Goal: Task Accomplishment & Management: Manage account settings

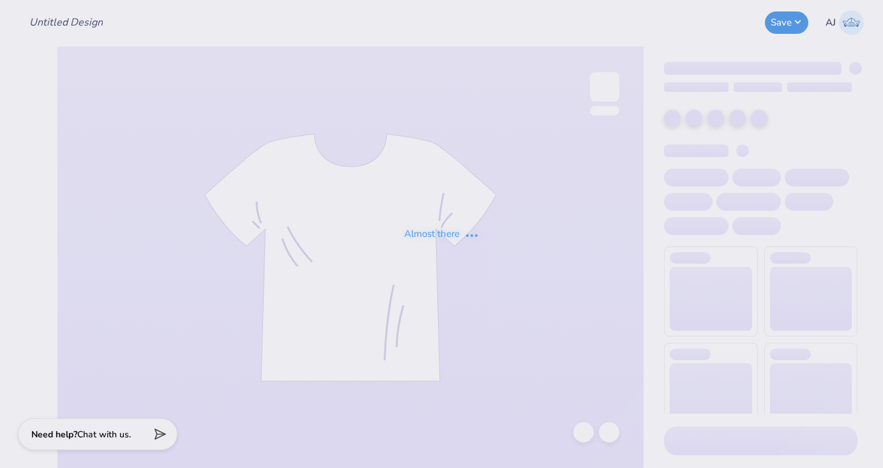
type input "Pi Phi dads weekend"
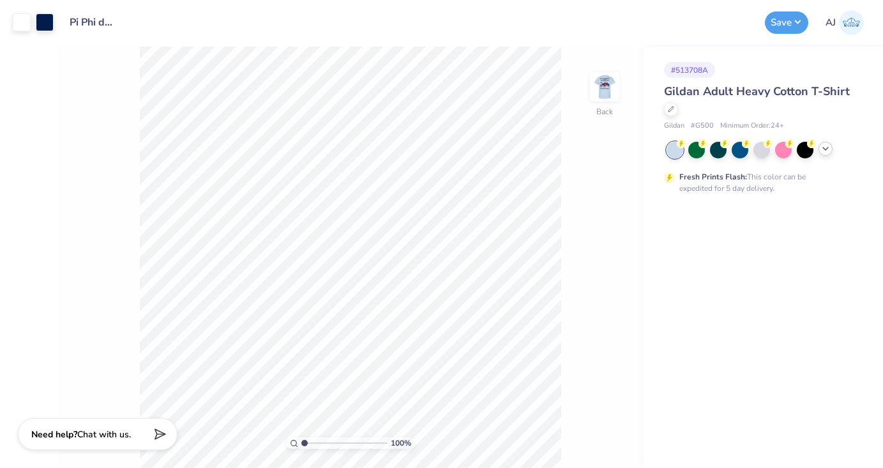
click at [824, 146] on icon at bounding box center [826, 149] width 10 height 10
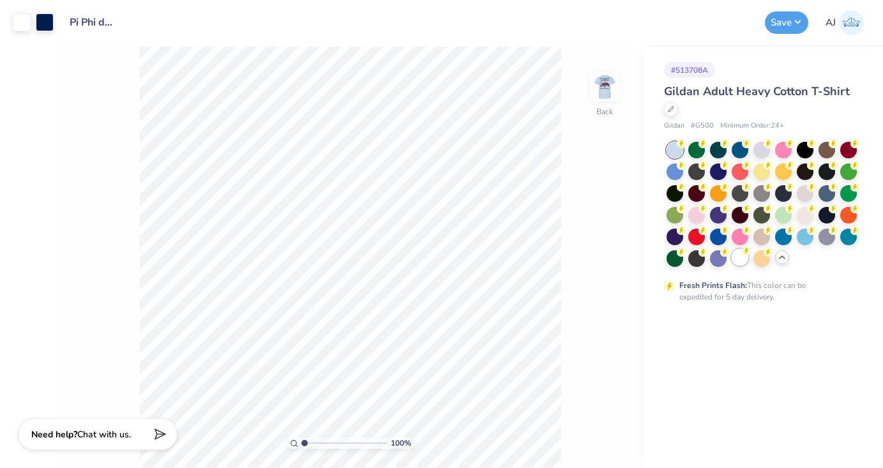
click at [742, 261] on div at bounding box center [740, 257] width 17 height 17
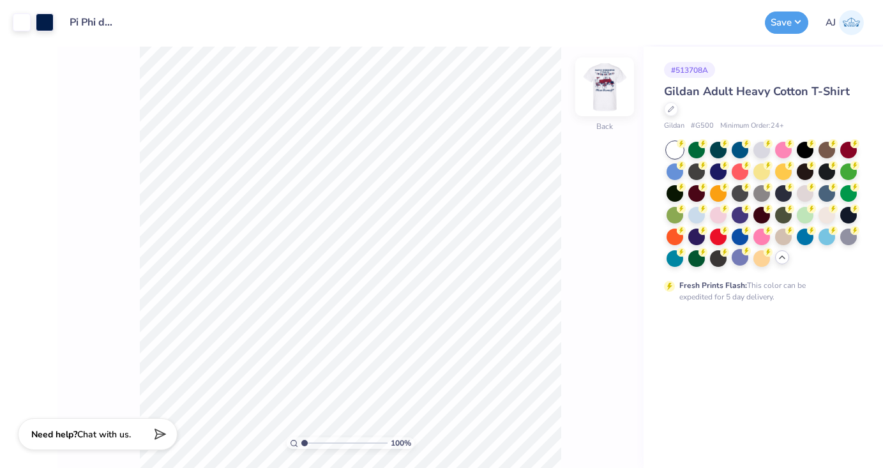
click at [595, 89] on img at bounding box center [604, 86] width 51 height 51
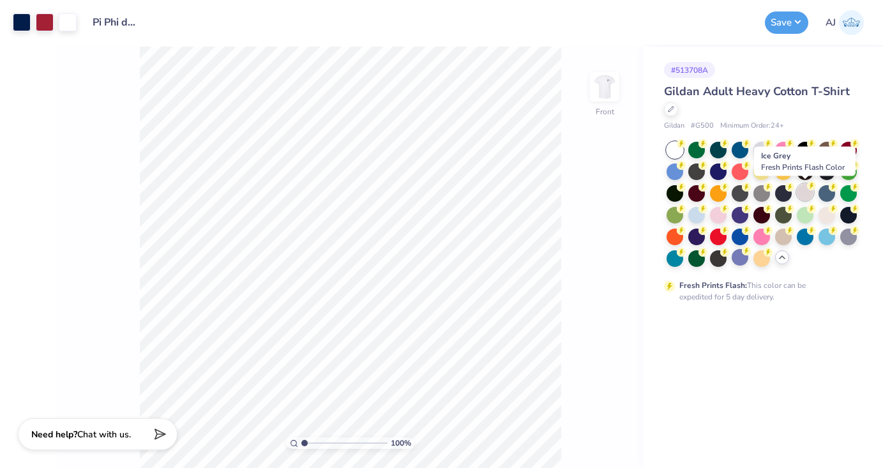
click at [806, 197] on div at bounding box center [805, 192] width 17 height 17
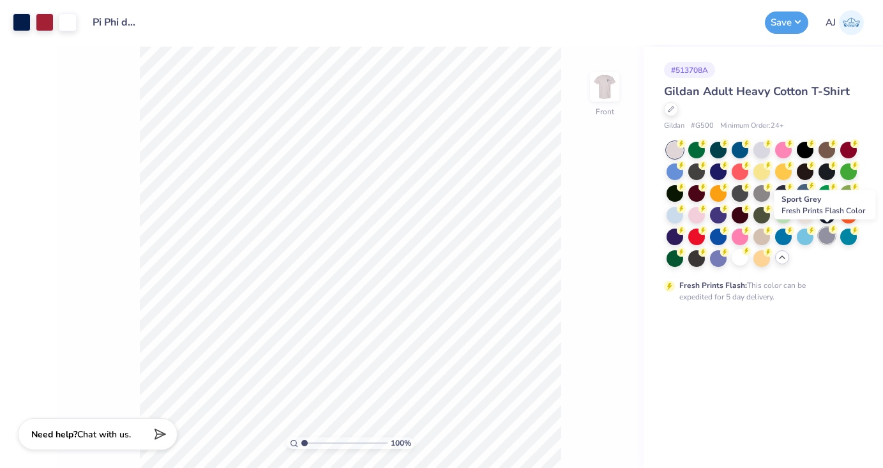
click at [823, 240] on div at bounding box center [827, 235] width 17 height 17
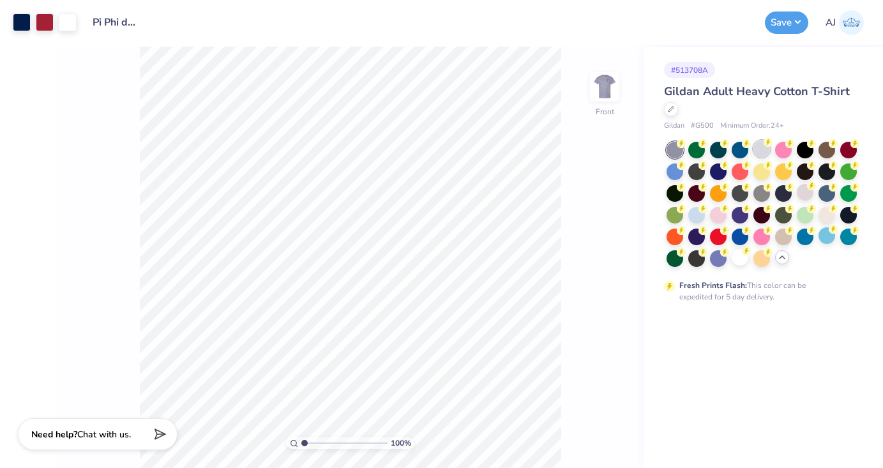
click at [763, 146] on div at bounding box center [762, 149] width 17 height 17
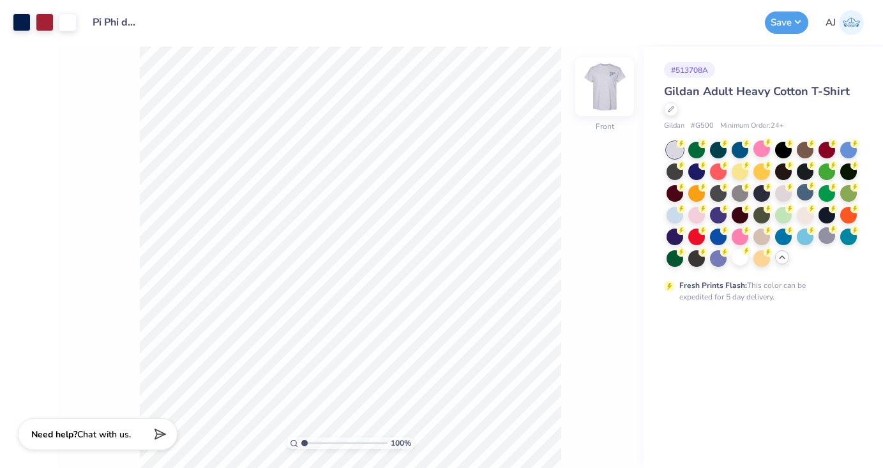
click at [607, 84] on img at bounding box center [604, 86] width 51 height 51
click at [607, 84] on img at bounding box center [605, 87] width 26 height 26
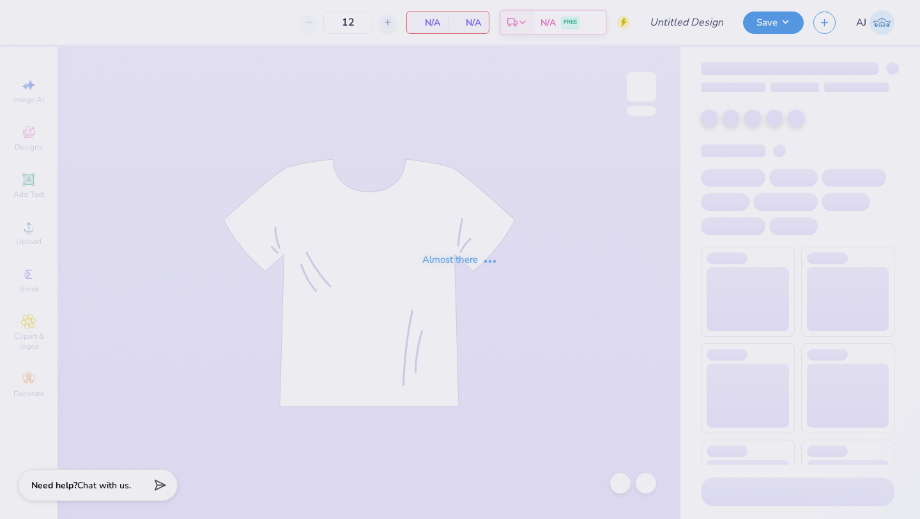
type input "Pikapp War of the roses"
type input "24"
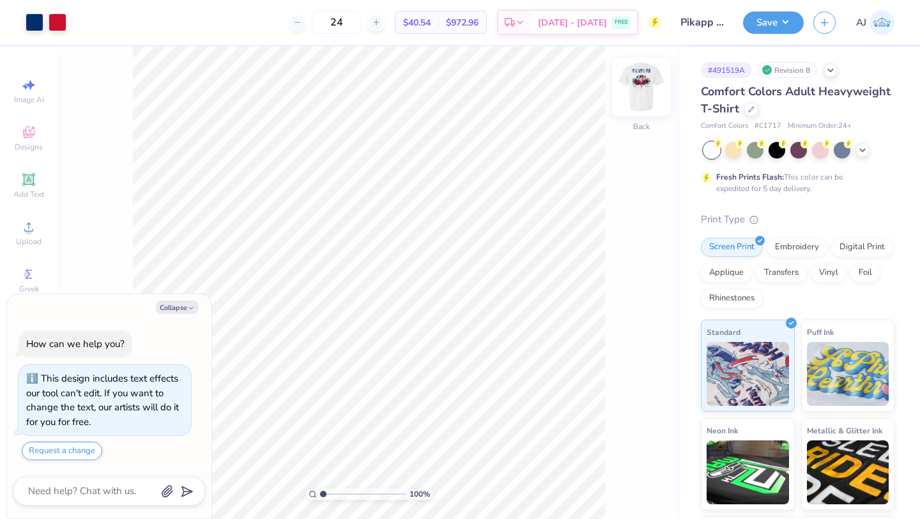
click at [648, 86] on img at bounding box center [641, 86] width 51 height 51
click at [106, 25] on div at bounding box center [104, 21] width 18 height 18
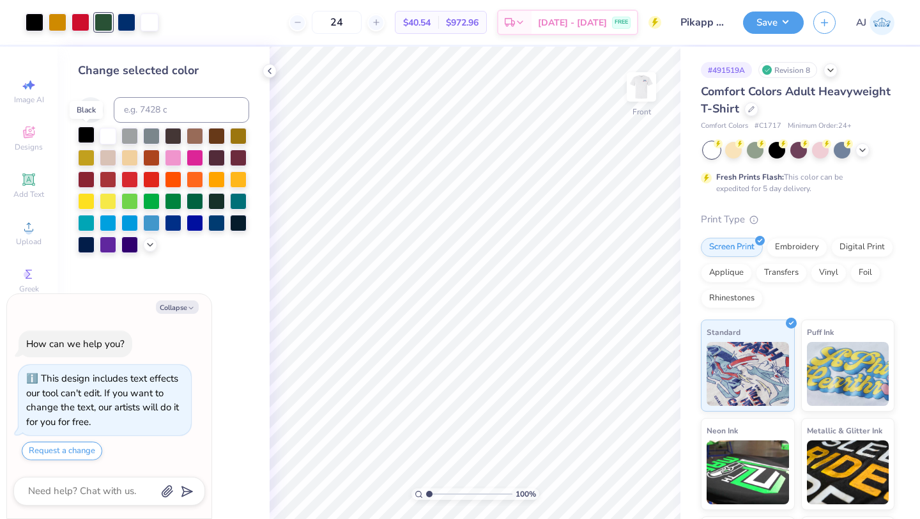
click at [81, 137] on div at bounding box center [86, 134] width 17 height 17
click at [620, 480] on icon at bounding box center [620, 483] width 13 height 13
type textarea "x"
click at [146, 113] on input at bounding box center [181, 110] width 135 height 26
type input "131"
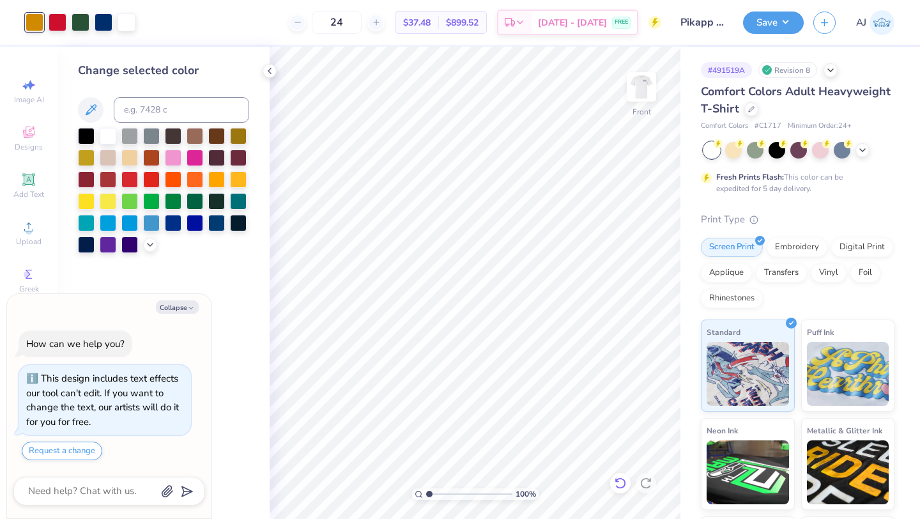
click at [615, 480] on icon at bounding box center [620, 483] width 13 height 13
click at [107, 24] on div at bounding box center [104, 21] width 18 height 18
click at [80, 136] on div at bounding box center [86, 134] width 17 height 17
click at [747, 111] on div at bounding box center [751, 108] width 14 height 14
type textarea "x"
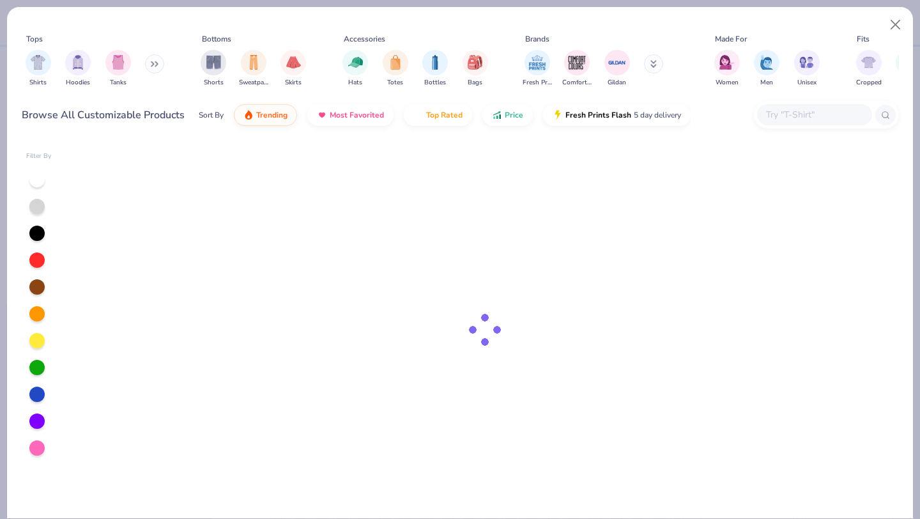
click at [783, 111] on input "text" at bounding box center [814, 114] width 98 height 15
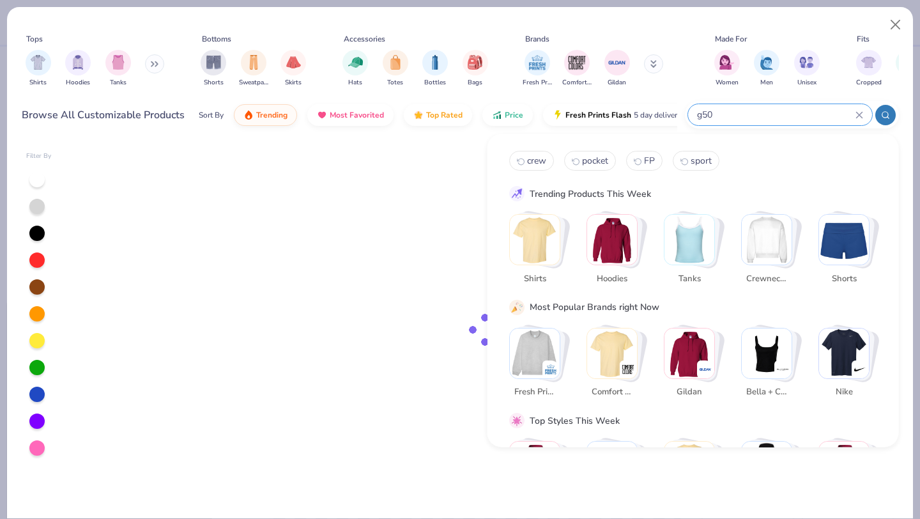
type input "g500"
type textarea "x"
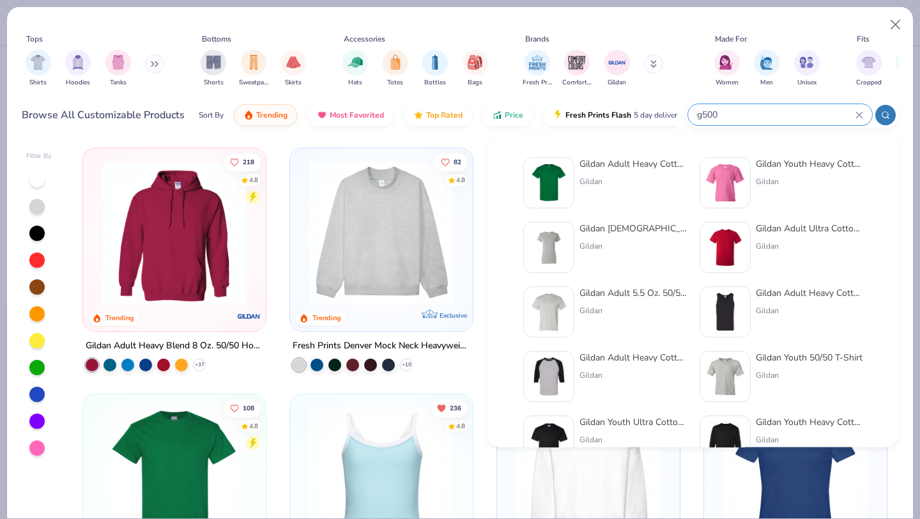
type input "g500"
click at [544, 176] on img at bounding box center [549, 183] width 40 height 40
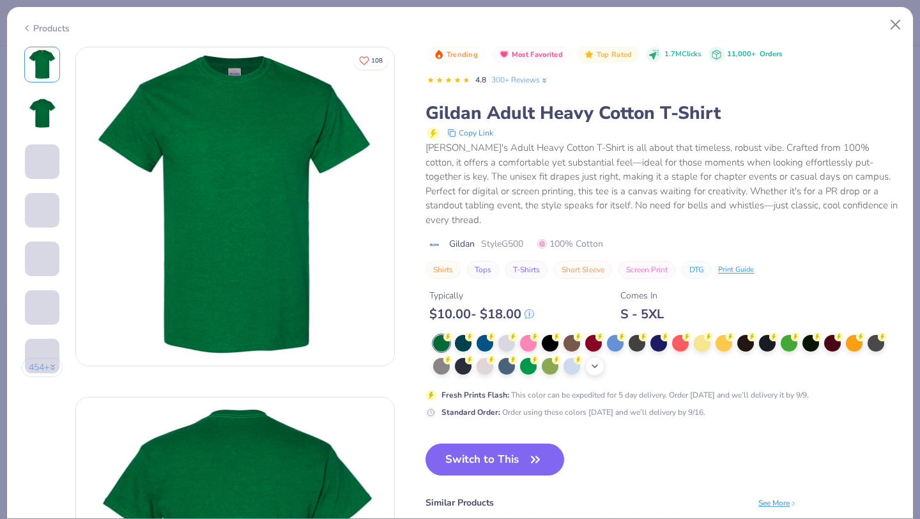
click at [593, 361] on icon at bounding box center [595, 366] width 10 height 10
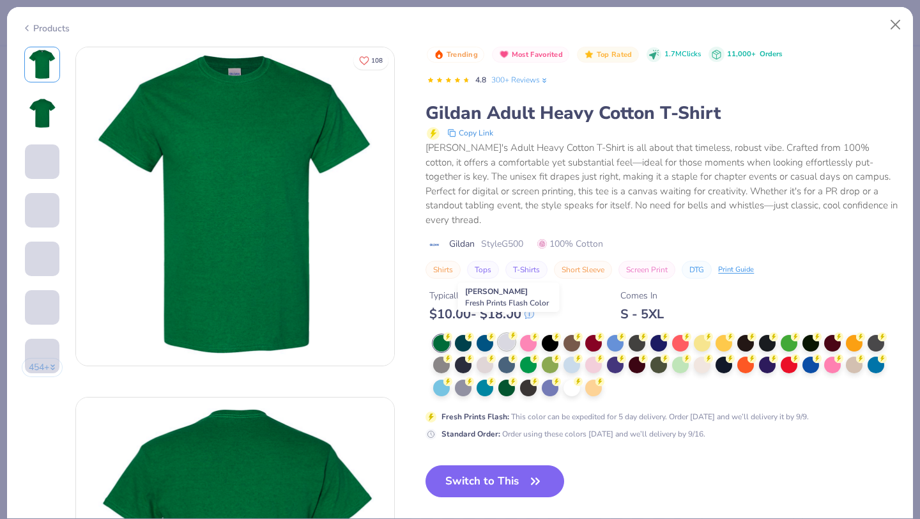
click at [502, 333] on div at bounding box center [506, 341] width 17 height 17
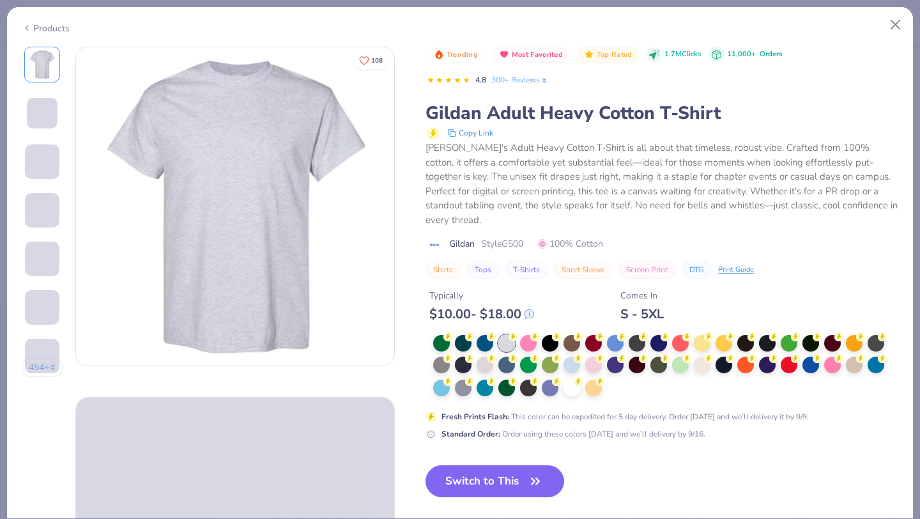
drag, startPoint x: 485, startPoint y: 465, endPoint x: 640, endPoint y: 254, distance: 261.4
click at [485, 465] on button "Switch to This" at bounding box center [494, 481] width 139 height 32
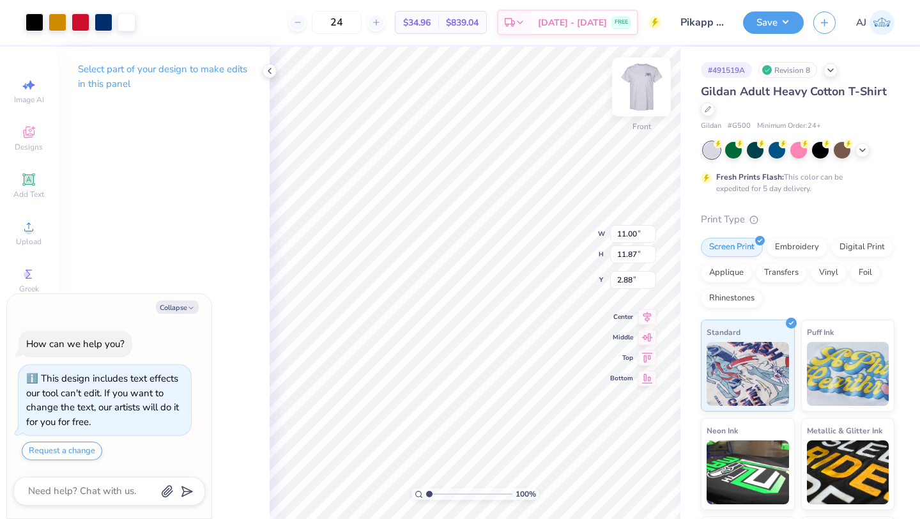
click at [638, 97] on img at bounding box center [641, 86] width 51 height 51
type textarea "x"
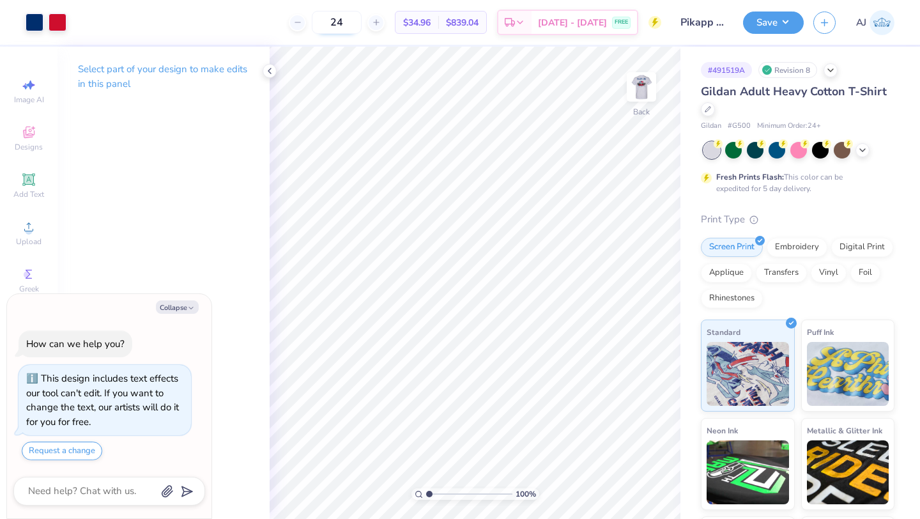
click at [362, 15] on input "24" at bounding box center [337, 22] width 50 height 23
type input "2"
type input "30"
click at [273, 70] on icon at bounding box center [269, 71] width 10 height 10
type textarea "x"
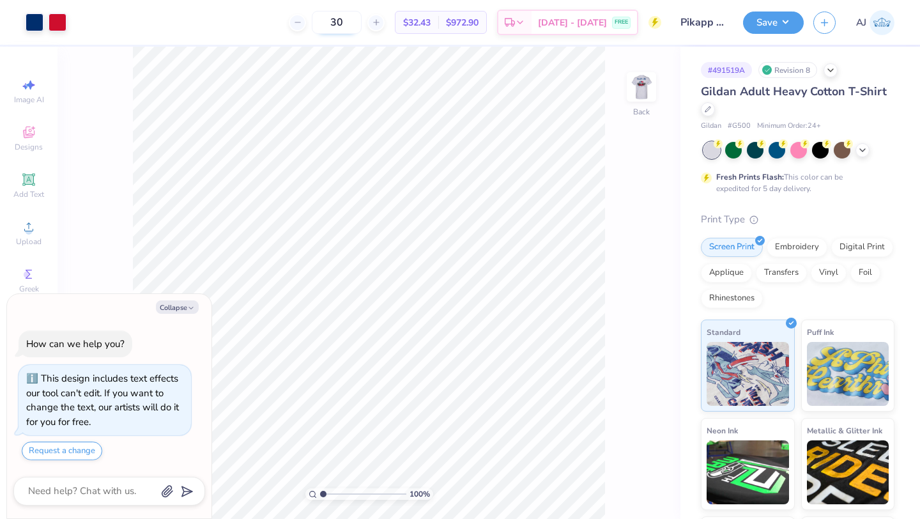
click at [362, 24] on input "30" at bounding box center [337, 22] width 50 height 23
type input "35"
click at [757, 19] on button "Save" at bounding box center [773, 21] width 61 height 22
type textarea "x"
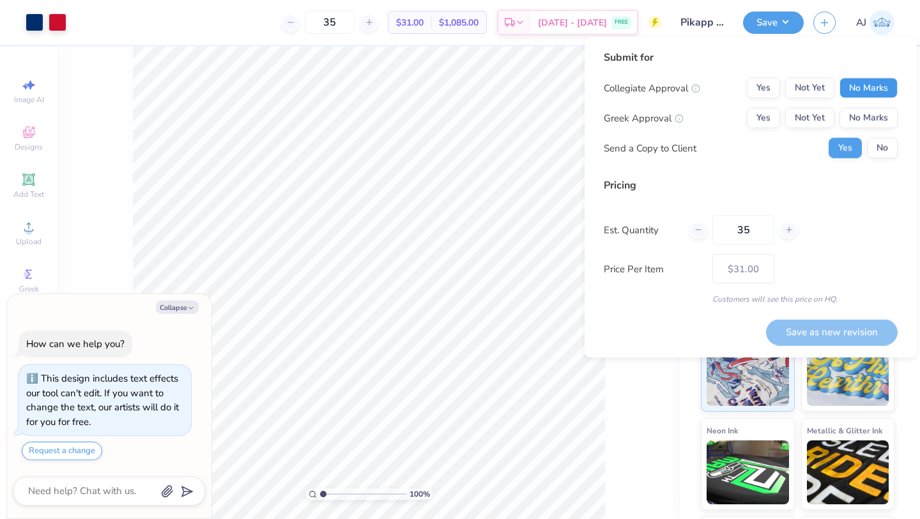
click at [875, 89] on button "No Marks" at bounding box center [868, 88] width 58 height 20
click at [761, 130] on div "Collegiate Approval Yes Not Yet No Marks Greek Approval Yes Not Yet No Marks Se…" at bounding box center [751, 118] width 294 height 80
click at [760, 123] on button "Yes" at bounding box center [763, 118] width 33 height 20
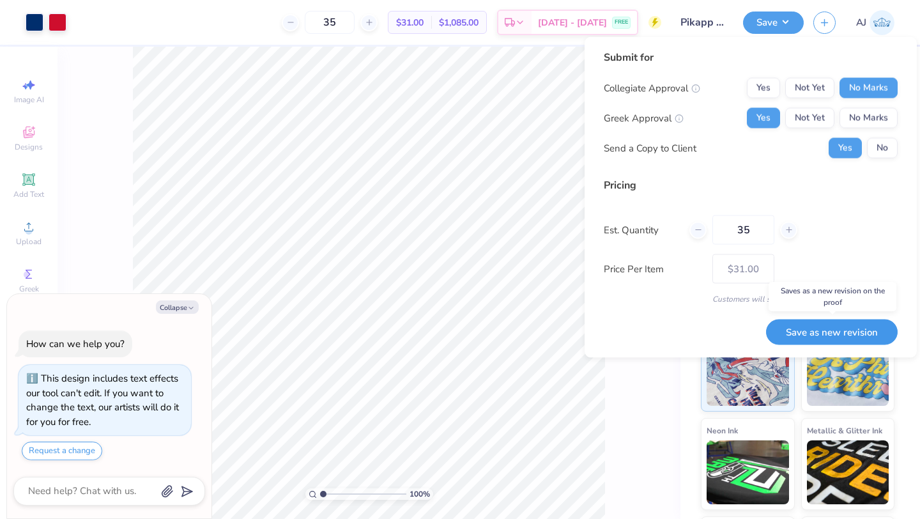
click at [840, 338] on button "Save as new revision" at bounding box center [832, 332] width 132 height 26
type input "$31.00"
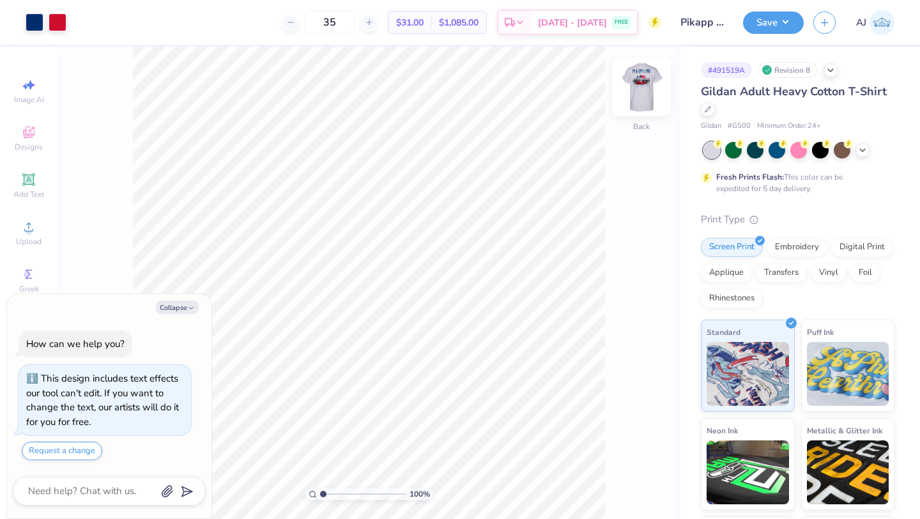
click at [636, 87] on img at bounding box center [641, 86] width 51 height 51
type textarea "x"
type input "1.5"
click at [327, 493] on input "range" at bounding box center [363, 493] width 86 height 11
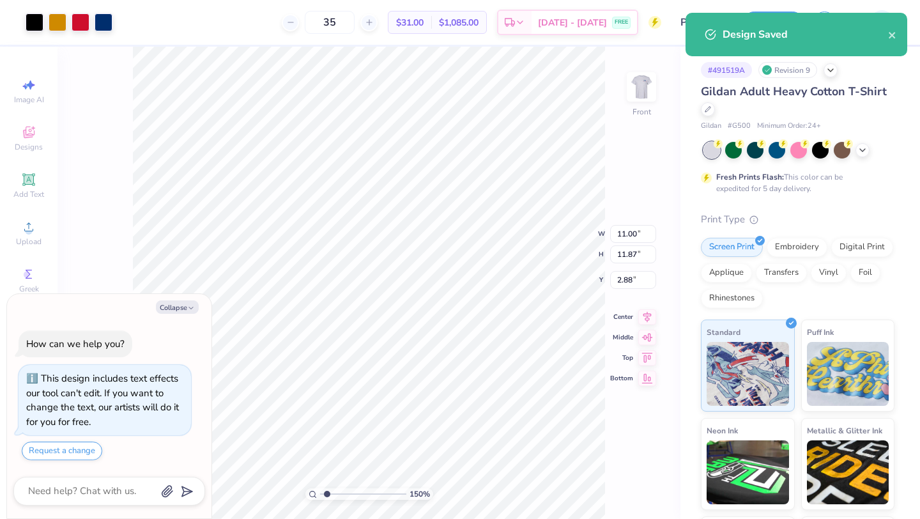
type textarea "x"
type input "3.00"
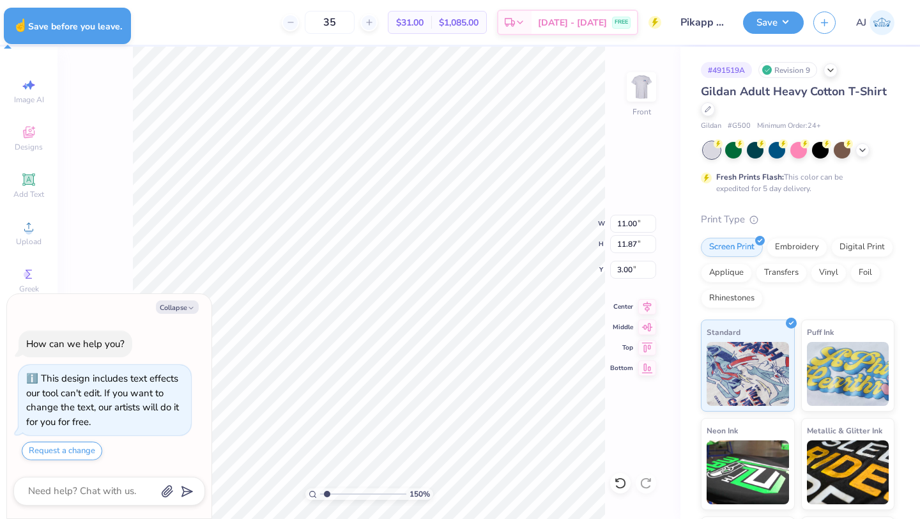
type textarea "x"
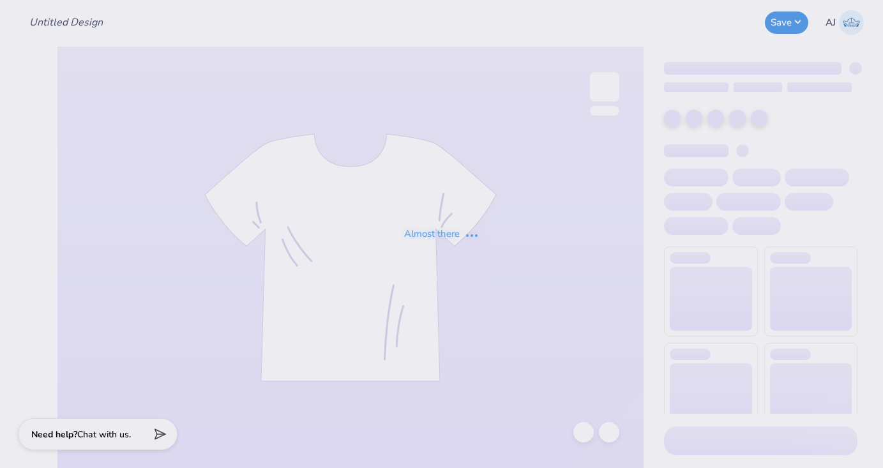
type input "Pi Phi dads weekend"
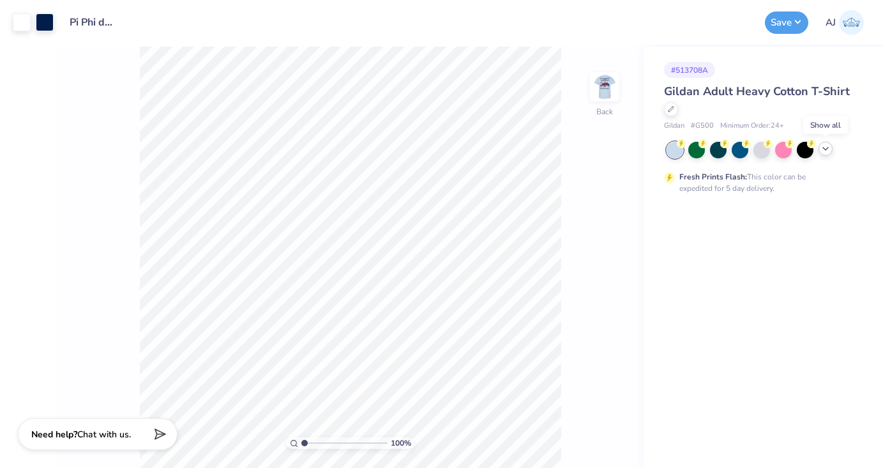
click at [824, 151] on icon at bounding box center [826, 149] width 10 height 10
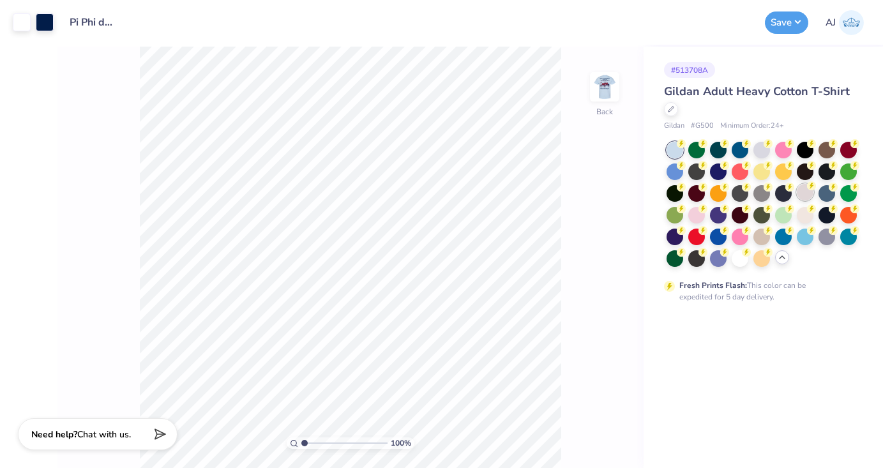
click at [801, 195] on div at bounding box center [805, 192] width 17 height 17
click at [762, 151] on div at bounding box center [762, 149] width 17 height 17
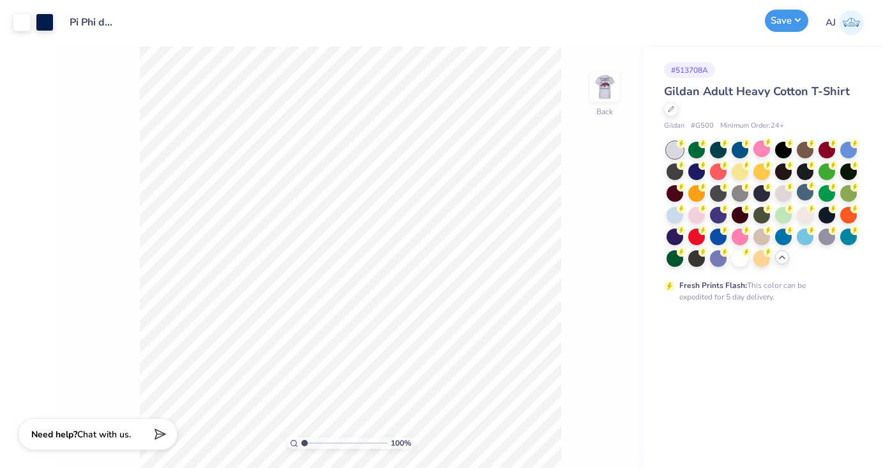
click at [776, 26] on button "Save" at bounding box center [786, 21] width 43 height 22
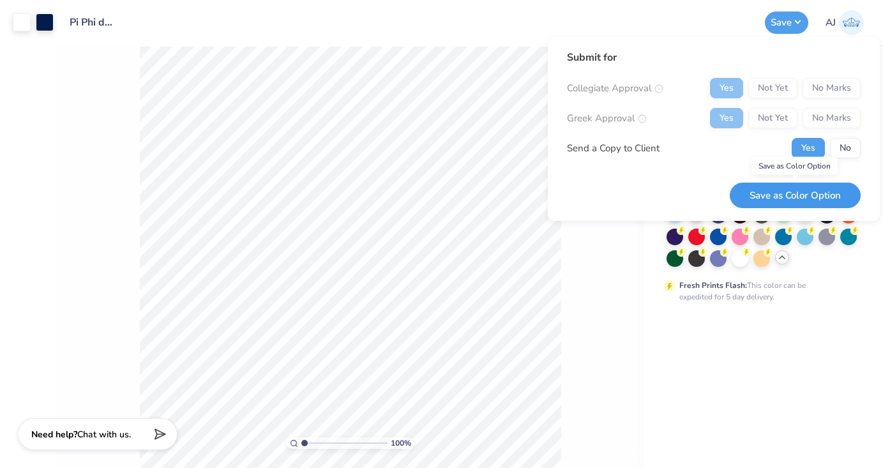
click at [784, 198] on button "Save as Color Option" at bounding box center [795, 196] width 131 height 26
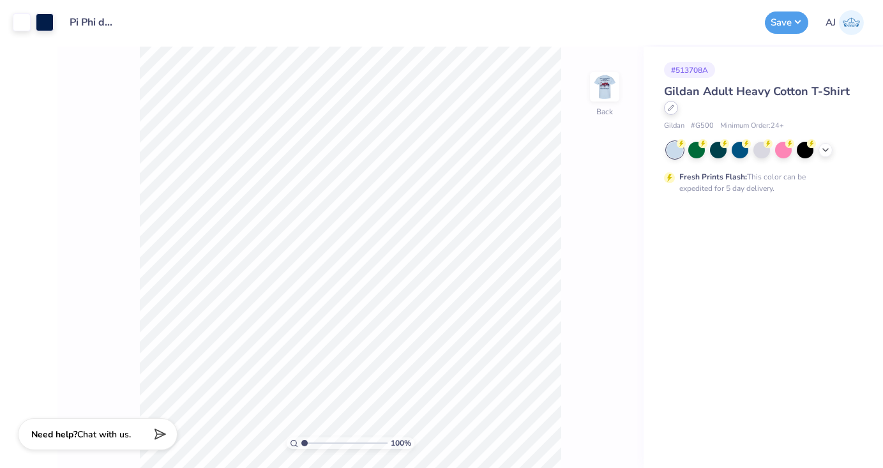
click at [668, 114] on div at bounding box center [671, 108] width 14 height 14
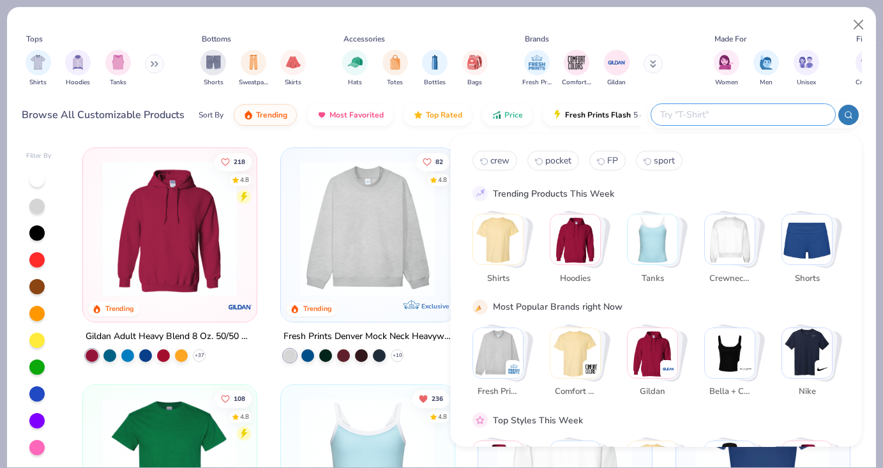
click at [741, 118] on input "text" at bounding box center [742, 114] width 167 height 15
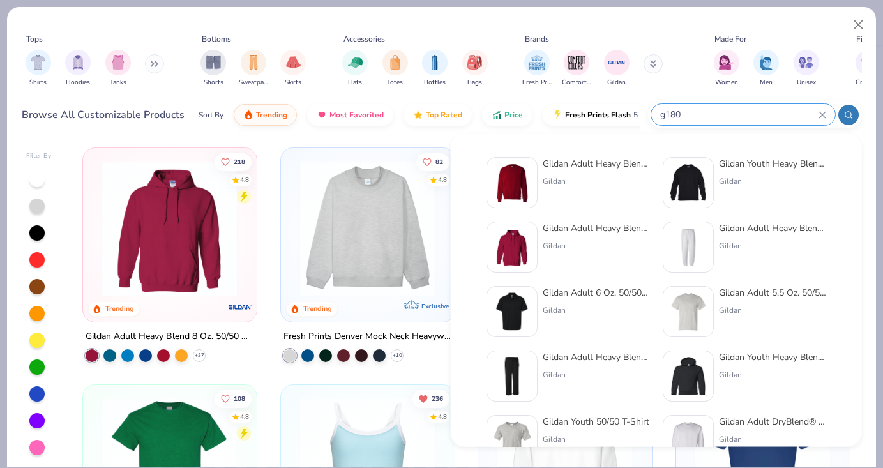
type input "g180"
click at [552, 155] on div "Gildan Adult Heavy Blend Adult 8 Oz. 50/50 Fleece Crew Gildan Gildan Youth Heav…" at bounding box center [657, 408] width 368 height 514
click at [530, 182] on img at bounding box center [513, 183] width 40 height 40
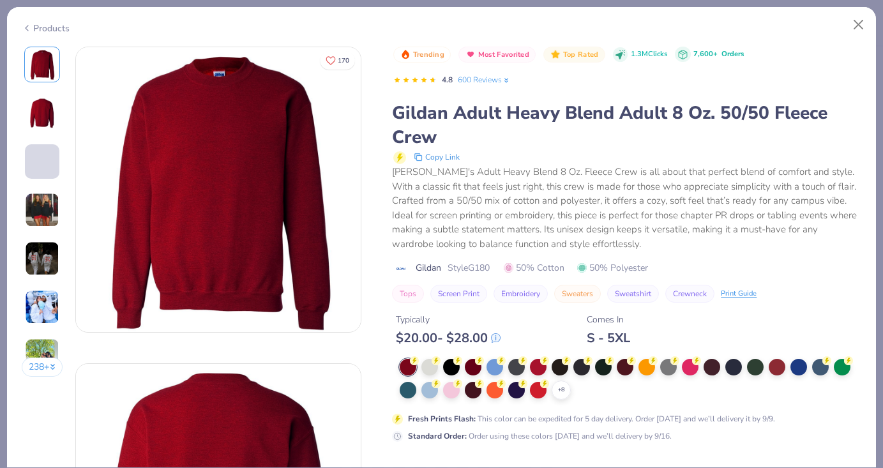
click at [433, 339] on div "$ 20.00 - $ 28.00" at bounding box center [448, 338] width 105 height 16
click at [429, 371] on div at bounding box center [430, 366] width 17 height 17
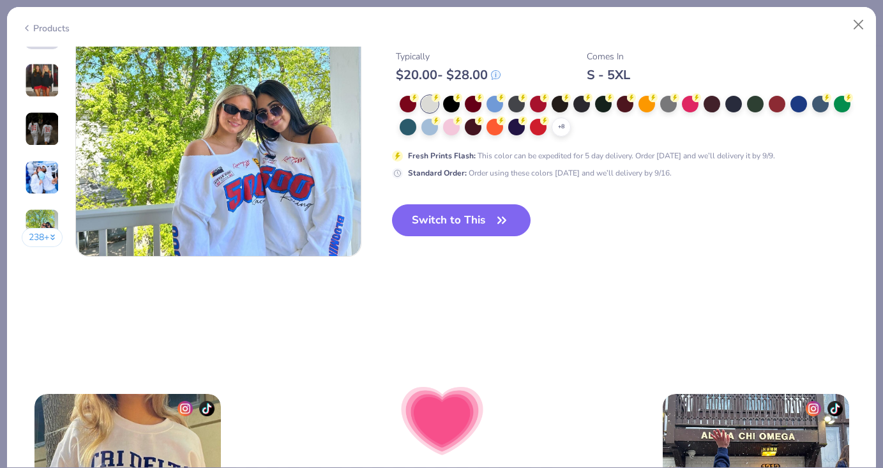
scroll to position [1941, 0]
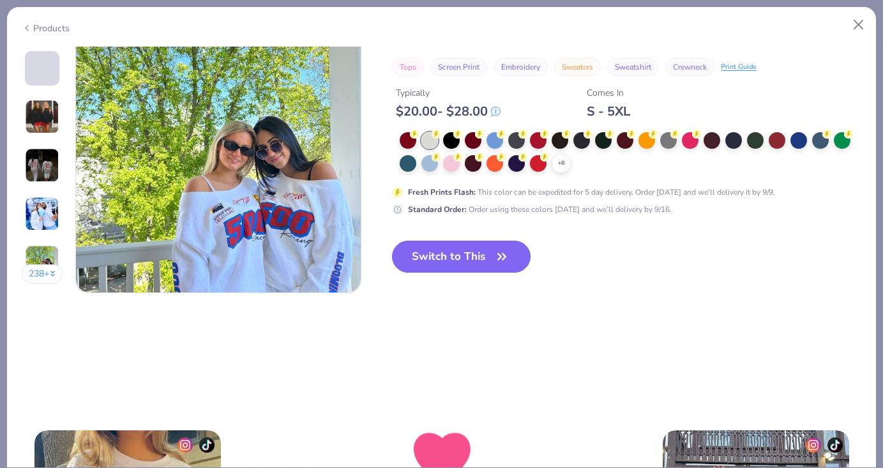
click at [449, 249] on button "Switch to This" at bounding box center [461, 257] width 139 height 32
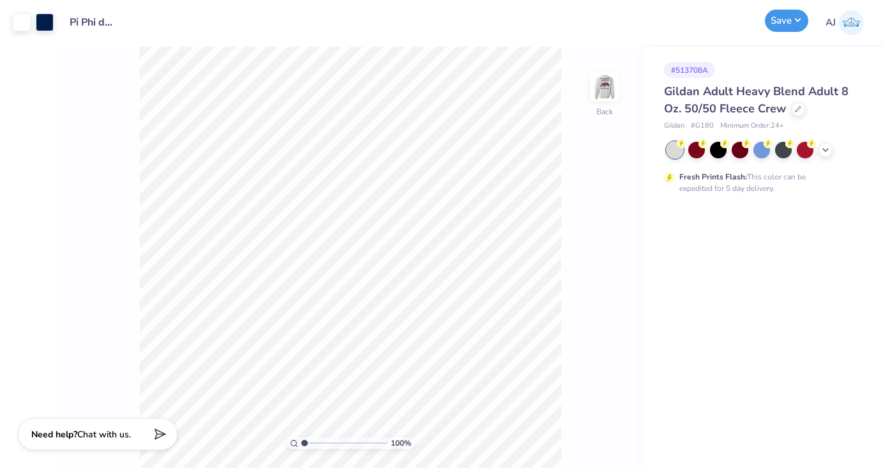
click at [784, 29] on button "Save" at bounding box center [786, 21] width 43 height 22
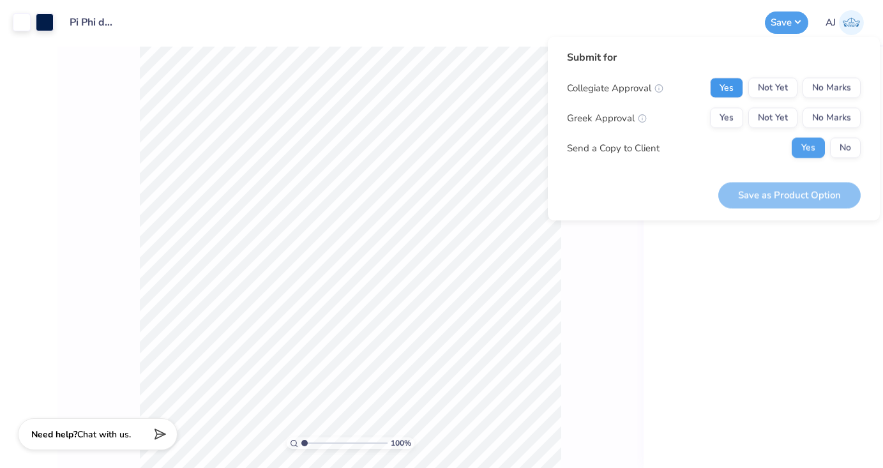
click at [715, 91] on button "Yes" at bounding box center [726, 88] width 33 height 20
click at [717, 111] on button "Yes" at bounding box center [726, 118] width 33 height 20
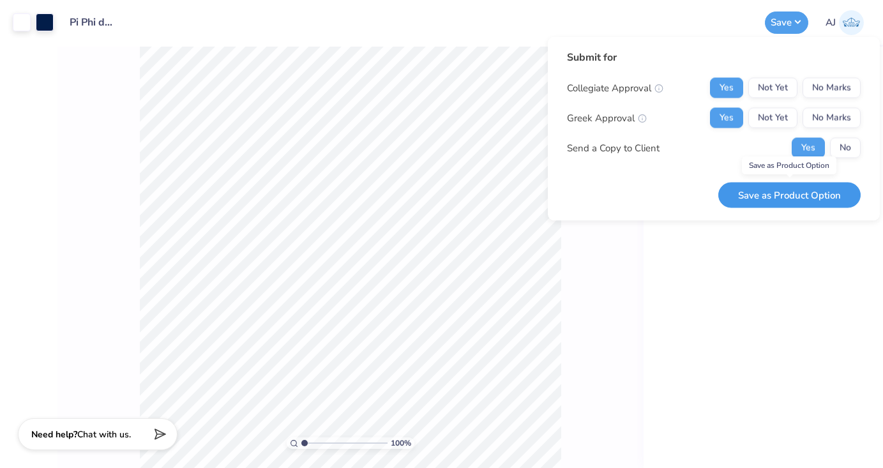
click at [802, 196] on button "Save as Product Option" at bounding box center [790, 195] width 142 height 26
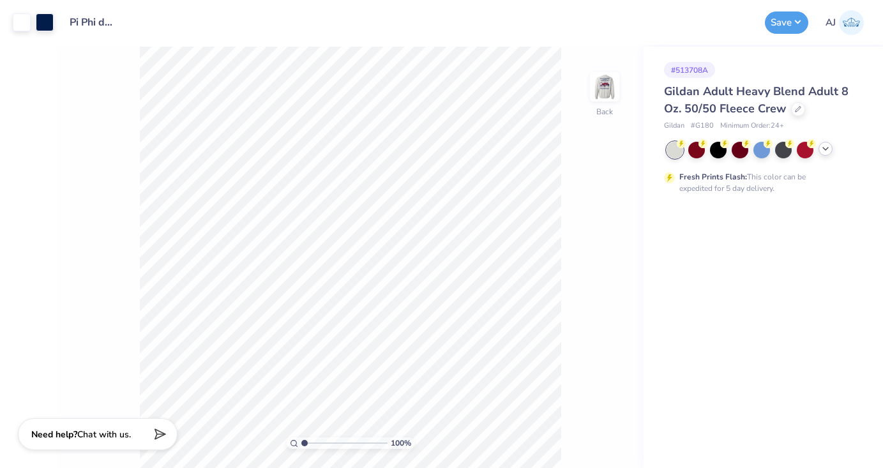
click at [828, 148] on icon at bounding box center [826, 149] width 10 height 10
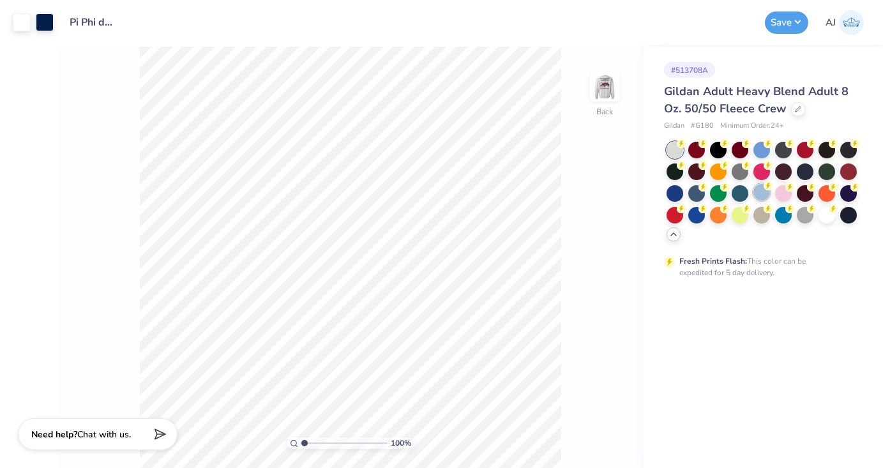
click at [763, 195] on div at bounding box center [762, 192] width 17 height 17
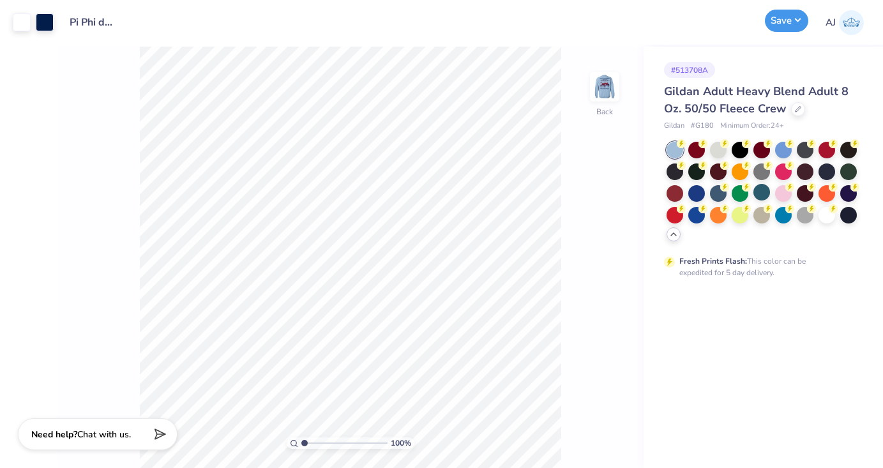
click at [772, 23] on button "Save" at bounding box center [786, 21] width 43 height 22
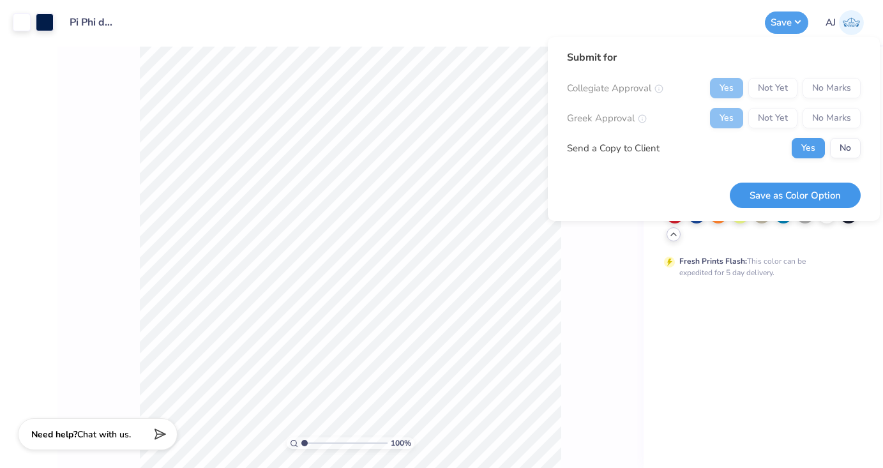
click at [798, 195] on button "Save as Color Option" at bounding box center [795, 196] width 131 height 26
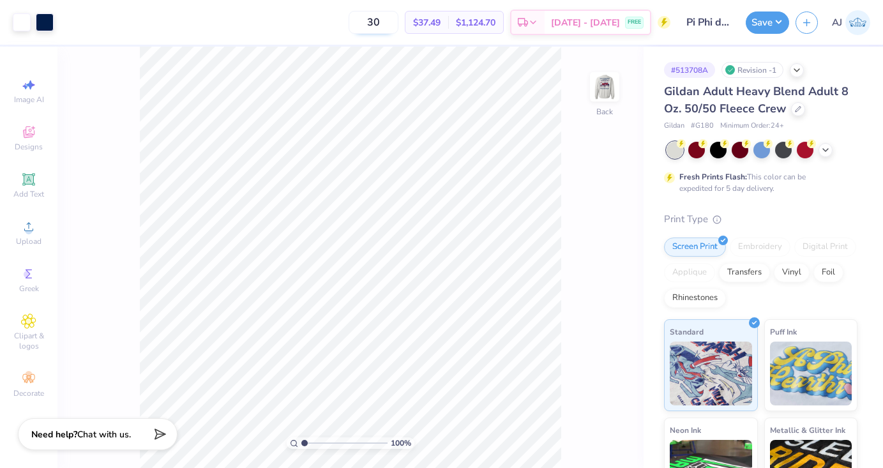
click at [393, 27] on input "30" at bounding box center [374, 22] width 50 height 23
type input "3"
type input "2"
type input "40"
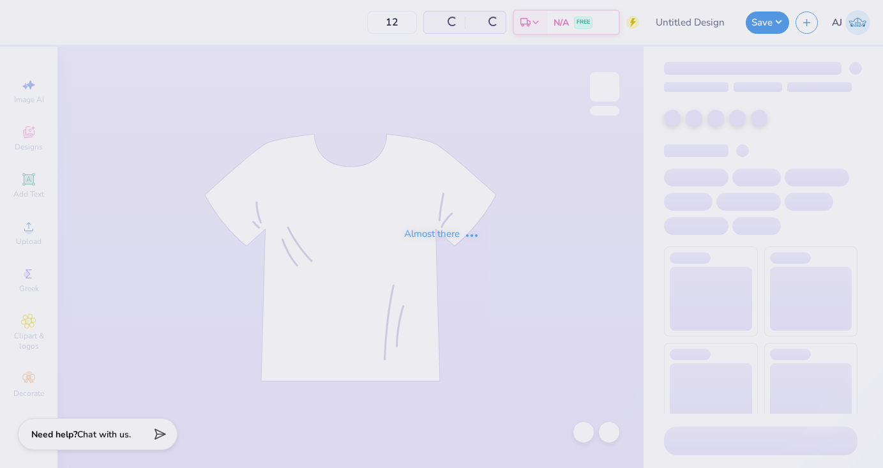
type input "Pi Phi dads weekend"
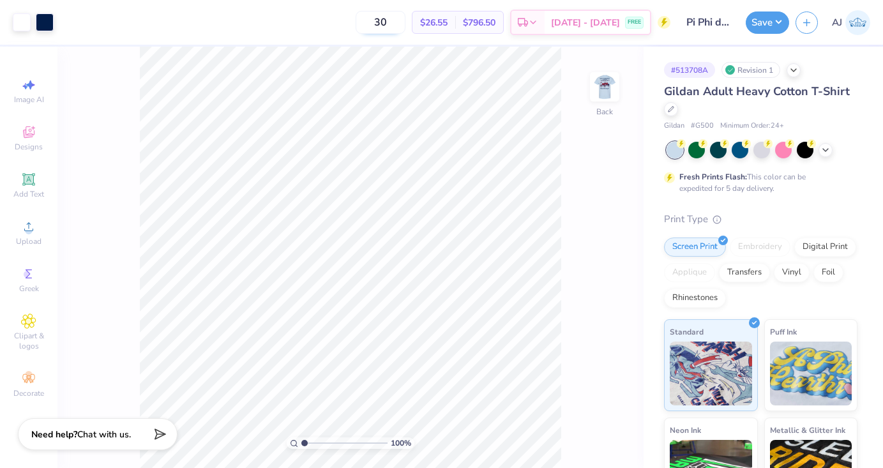
click at [406, 23] on input "30" at bounding box center [381, 22] width 50 height 23
type input "3"
type input "40"
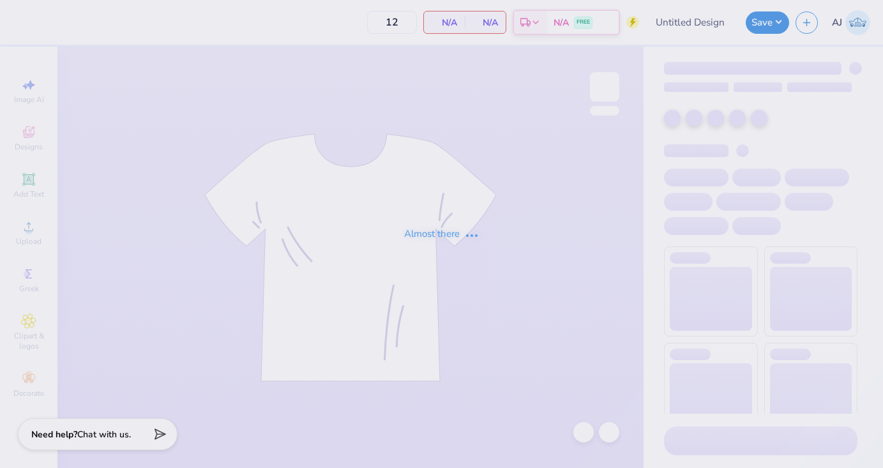
type input "Pi Phi dads weekend"
type input "30"
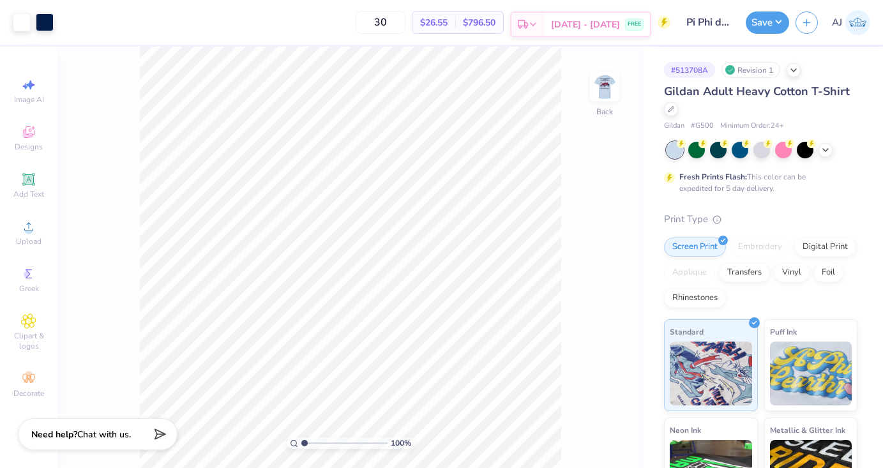
click at [603, 33] on div "[DATE] - [DATE] FREE" at bounding box center [597, 24] width 105 height 23
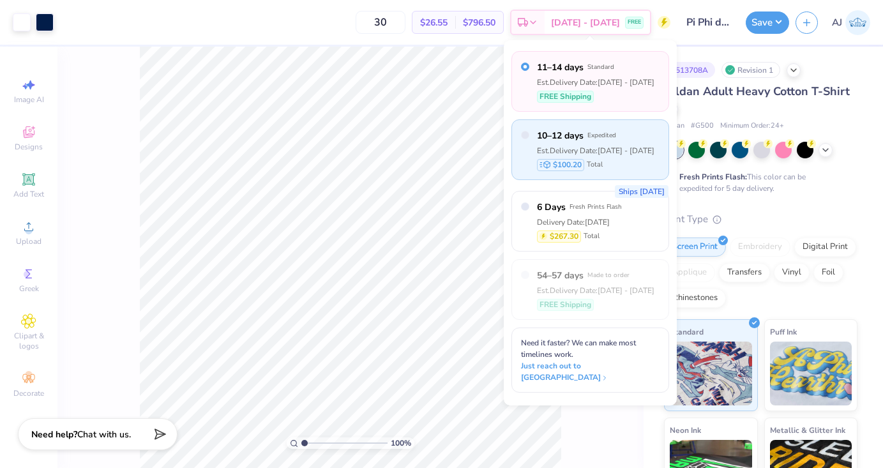
click at [632, 165] on div "$100.20 Total" at bounding box center [596, 165] width 118 height 12
radio input "false"
radio input "true"
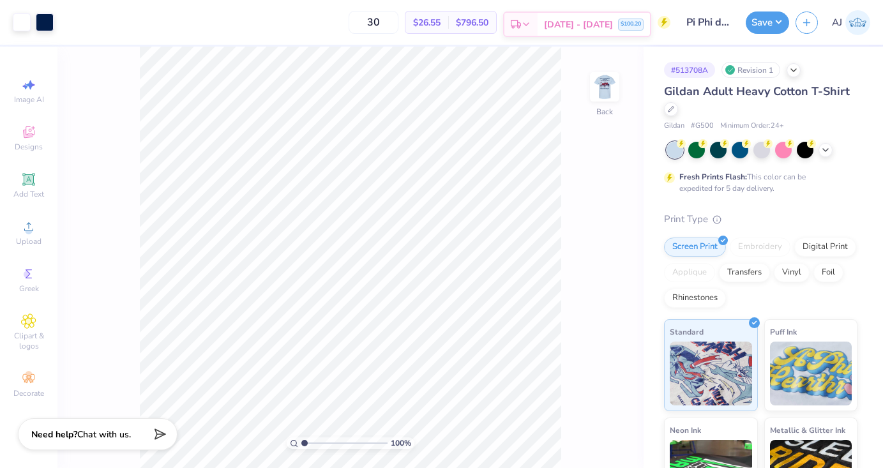
click at [583, 26] on span "[DATE] - [DATE]" at bounding box center [578, 24] width 69 height 13
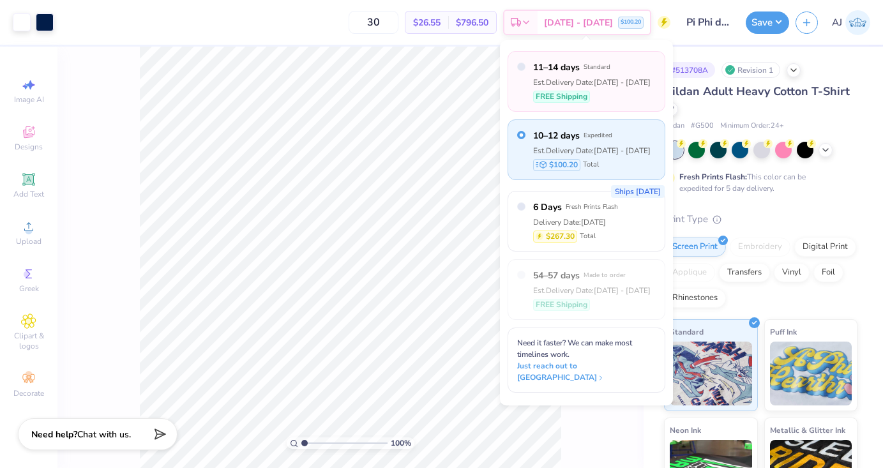
click at [572, 77] on div "Est. Delivery Date: [DATE] - [DATE]" at bounding box center [592, 82] width 118 height 11
radio input "true"
